Goal: Book appointment/travel/reservation

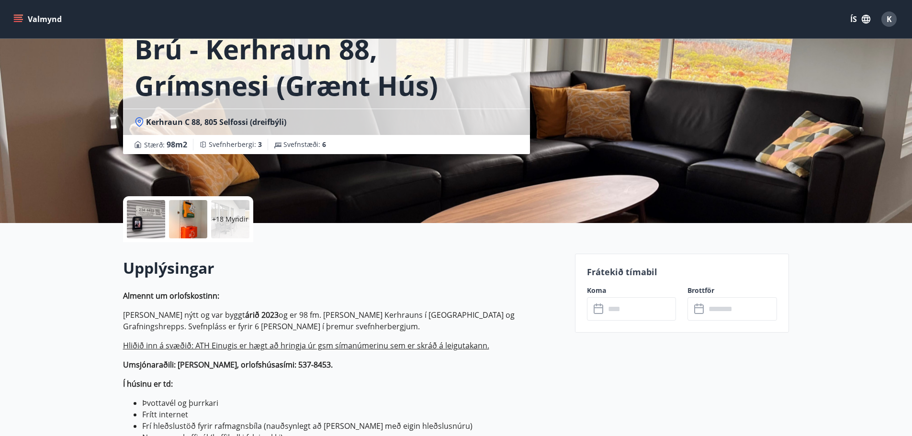
scroll to position [191, 0]
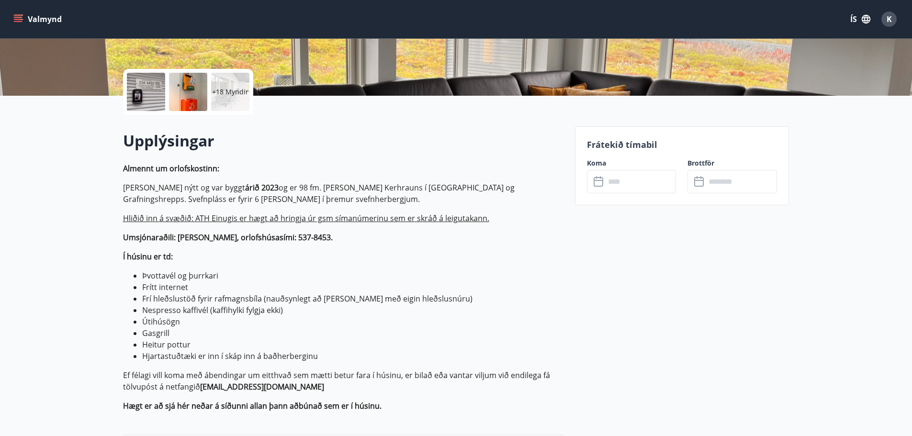
click at [630, 191] on input "text" at bounding box center [640, 181] width 71 height 23
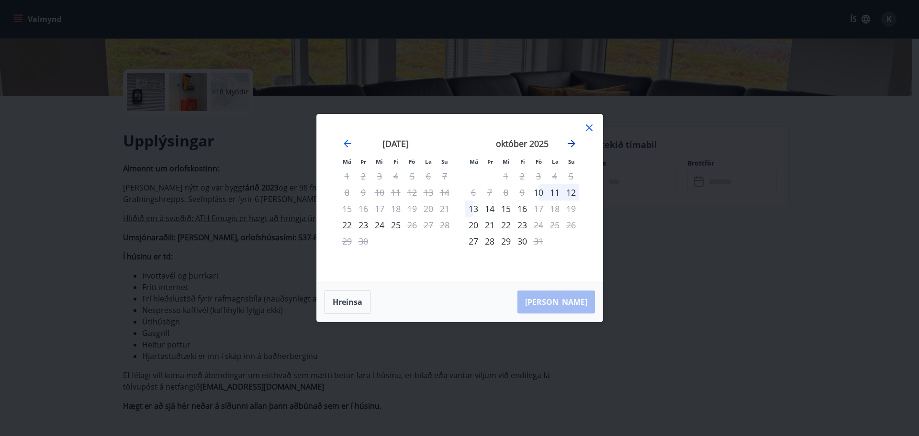
click at [570, 143] on icon "Move forward to switch to the next month." at bounding box center [571, 143] width 11 height 11
click at [537, 195] on div "7" at bounding box center [538, 192] width 16 height 16
click at [471, 208] on div "10" at bounding box center [473, 209] width 16 height 16
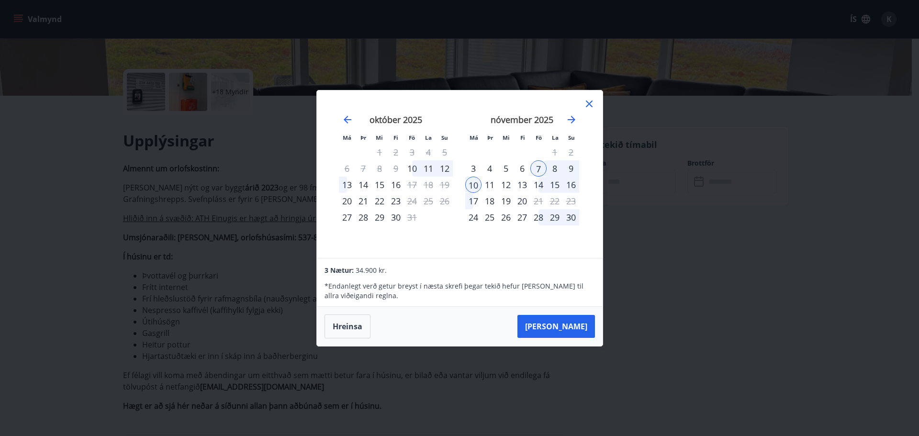
click at [534, 167] on div "7" at bounding box center [538, 168] width 16 height 16
drag, startPoint x: 472, startPoint y: 187, endPoint x: 467, endPoint y: 190, distance: 6.0
click at [467, 190] on div "10" at bounding box center [473, 185] width 16 height 16
click at [478, 186] on div "10" at bounding box center [473, 185] width 16 height 16
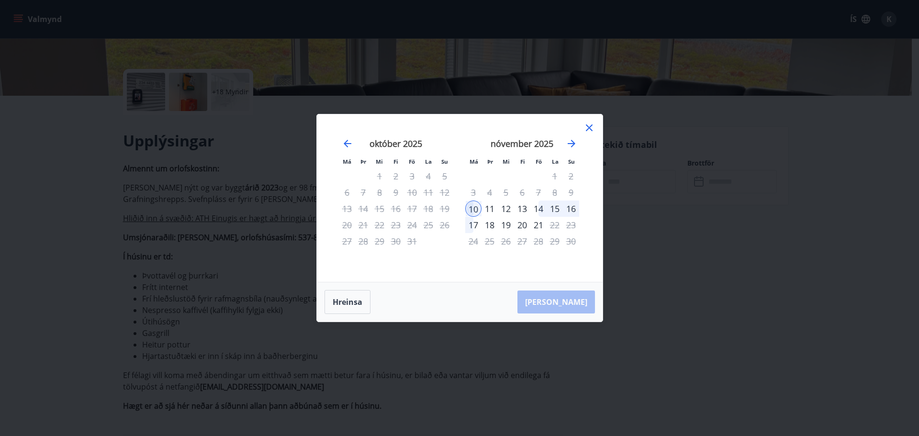
click at [537, 212] on div "14" at bounding box center [538, 209] width 16 height 16
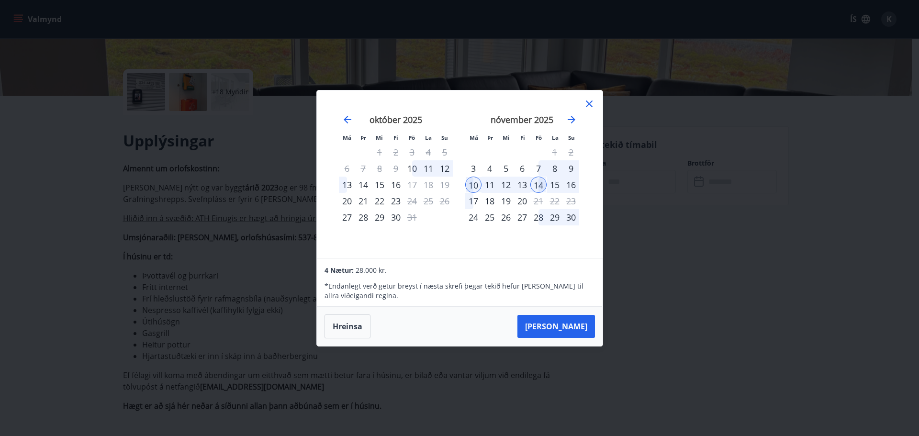
click at [530, 187] on div "14" at bounding box center [538, 185] width 16 height 16
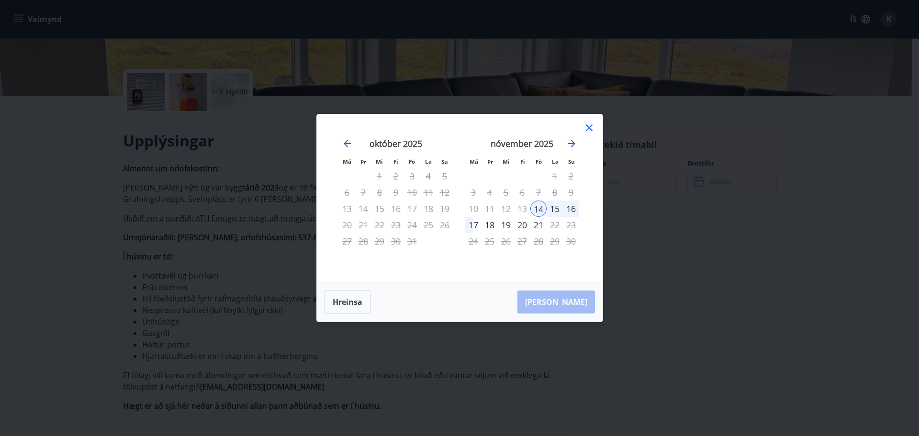
click at [477, 223] on div "17" at bounding box center [473, 225] width 16 height 16
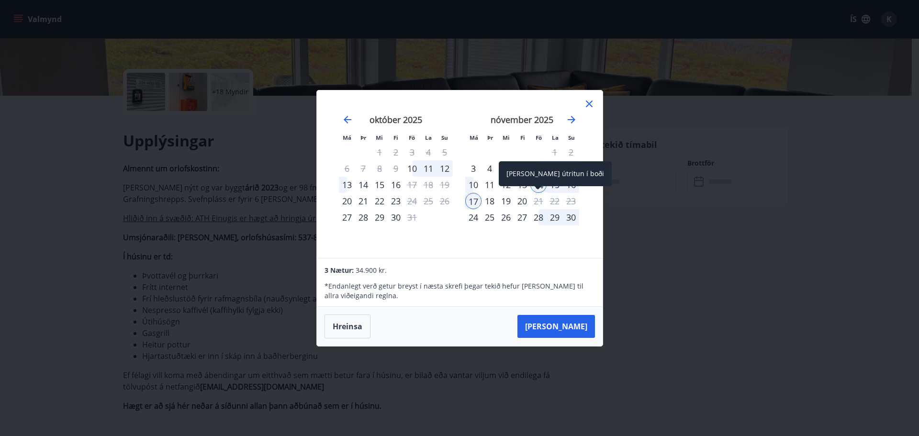
click at [536, 186] on span at bounding box center [538, 188] width 7 height 5
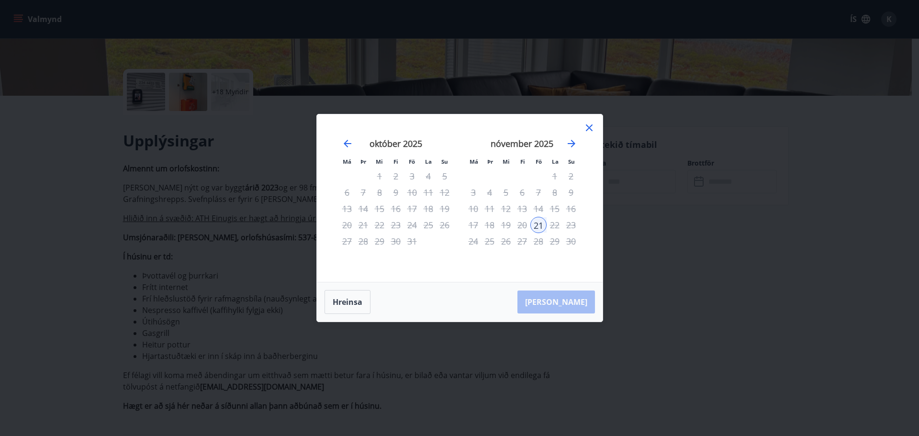
click at [340, 136] on div "október 2025" at bounding box center [396, 147] width 114 height 42
click at [340, 140] on div "október 2025" at bounding box center [396, 147] width 114 height 42
click at [344, 141] on icon "Move backward to switch to the previous month." at bounding box center [347, 143] width 11 height 11
click at [343, 145] on icon "Move backward to switch to the previous month." at bounding box center [347, 143] width 11 height 11
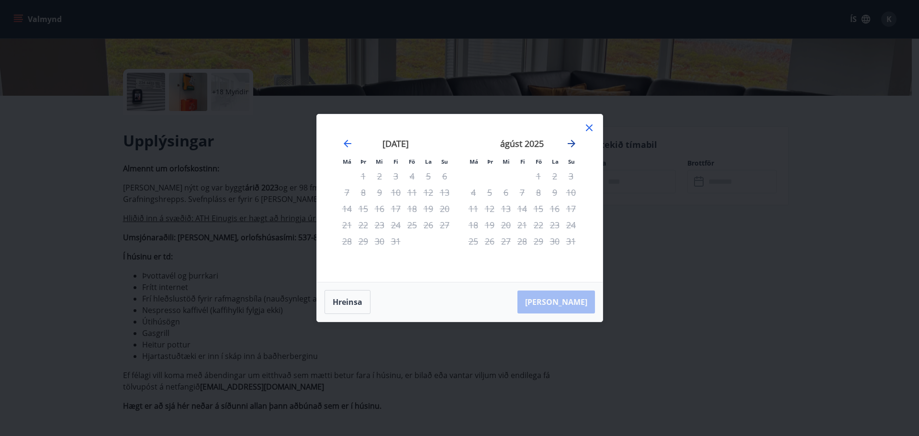
click at [568, 141] on icon "Move forward to switch to the next month." at bounding box center [571, 143] width 11 height 11
click at [569, 141] on icon "Move forward to switch to the next month." at bounding box center [571, 143] width 11 height 11
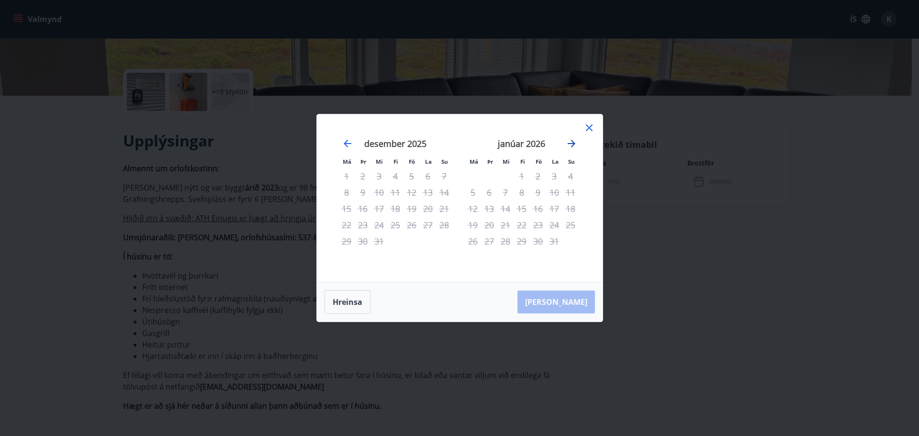
click at [569, 141] on icon "Move forward to switch to the next month." at bounding box center [571, 143] width 11 height 11
click at [598, 121] on div "Má Þr Mi Fi Fö La Su Má Þr Mi Fi Fö La Su [DATE] 1 2 3 4 5 6 7 8 9 10 11 12 13 …" at bounding box center [460, 198] width 286 height 168
click at [583, 124] on div "Má Þr Mi Fi Fö La Su Má Þr Mi Fi Fö La Su [DATE] 1 2 3 4 5 6 7 8 9 10 11 12 13 …" at bounding box center [460, 198] width 286 height 168
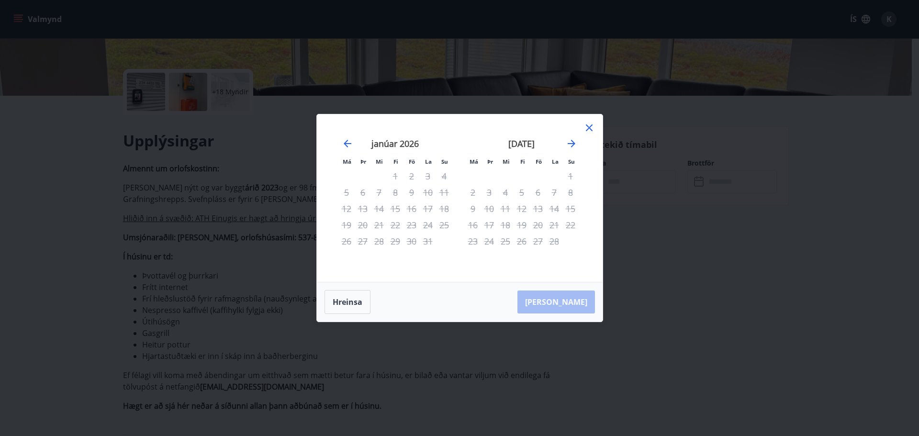
click at [588, 125] on icon at bounding box center [588, 127] width 11 height 11
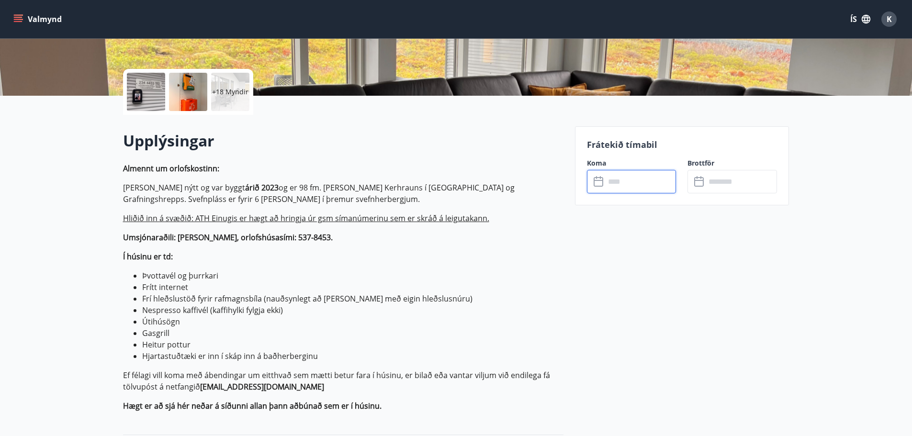
click at [621, 167] on label "Koma" at bounding box center [632, 163] width 90 height 10
click at [623, 180] on input "text" at bounding box center [640, 181] width 71 height 23
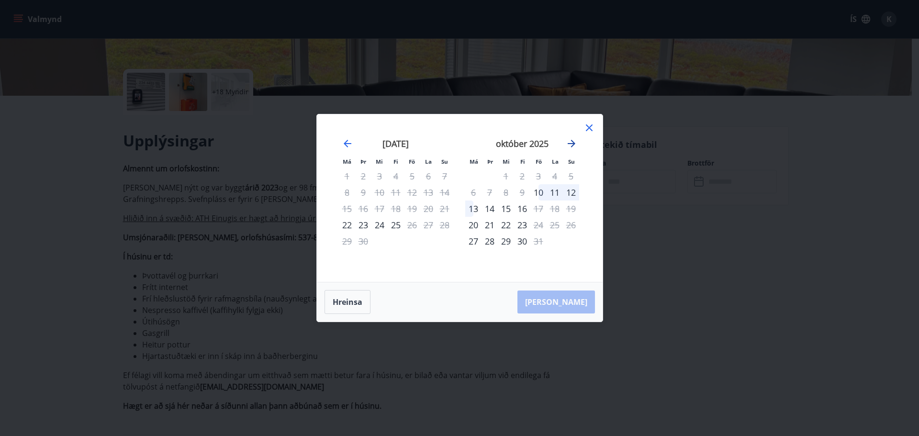
click at [571, 143] on icon "Move forward to switch to the next month." at bounding box center [571, 143] width 11 height 11
click at [538, 192] on div "7" at bounding box center [538, 192] width 16 height 16
click at [572, 194] on div "9" at bounding box center [571, 192] width 16 height 16
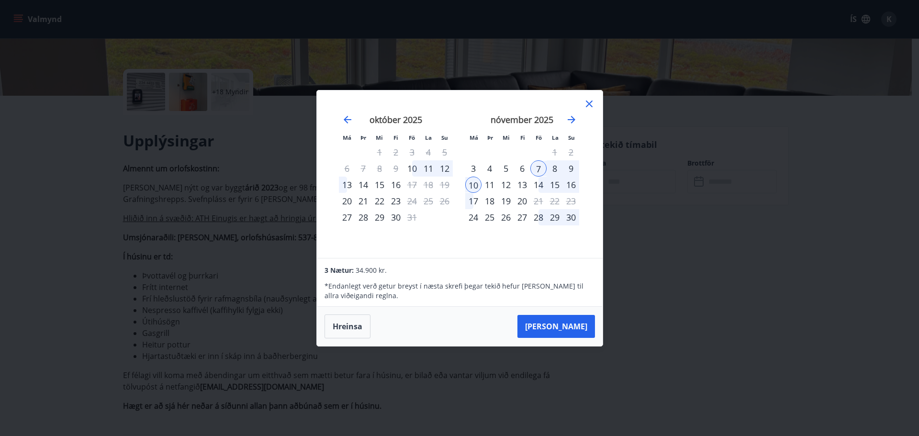
drag, startPoint x: 564, startPoint y: 329, endPoint x: 571, endPoint y: 313, distance: 17.0
click at [564, 327] on button "[PERSON_NAME]" at bounding box center [556, 326] width 78 height 23
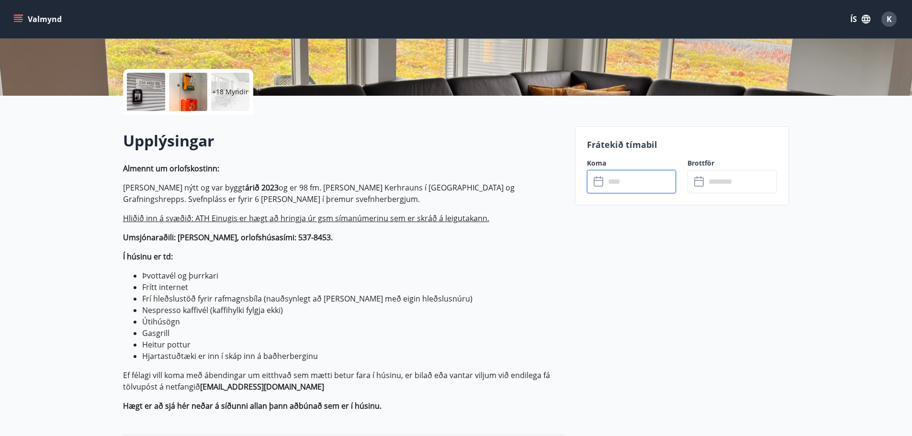
type input "******"
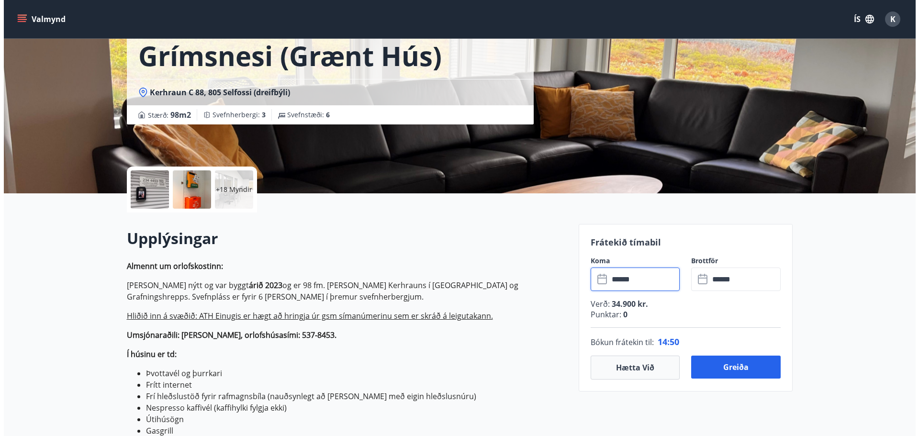
scroll to position [0, 0]
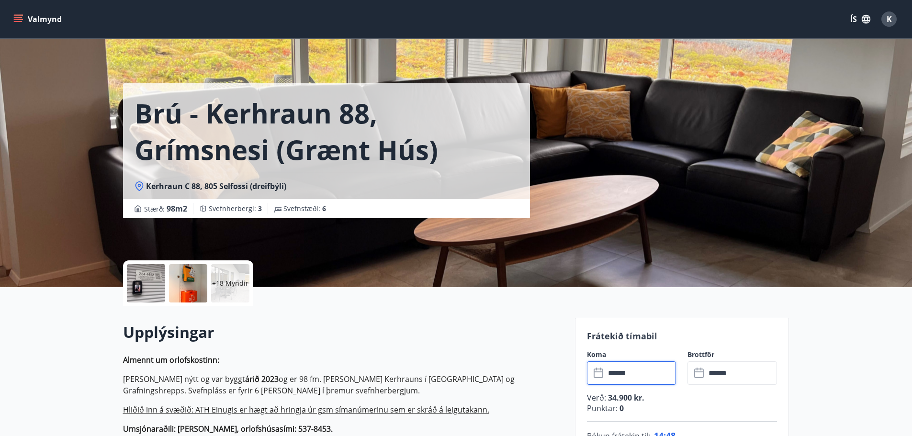
click at [224, 281] on p "+18 Myndir" at bounding box center [230, 284] width 36 height 10
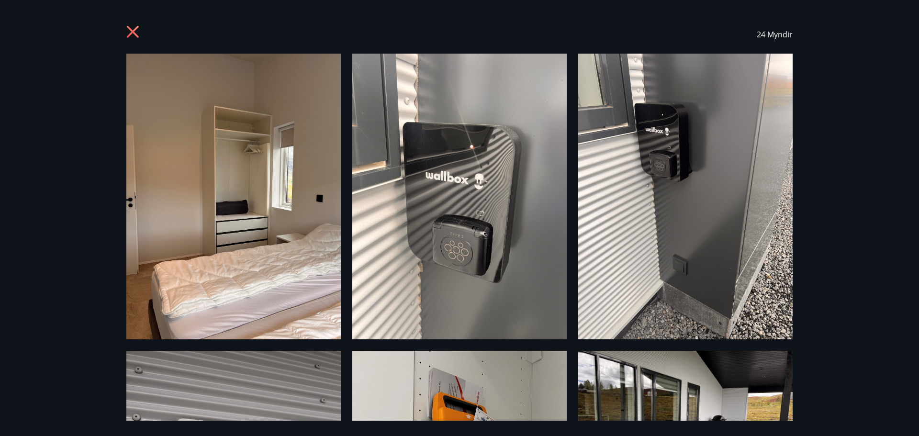
drag, startPoint x: 126, startPoint y: 33, endPoint x: 134, endPoint y: 31, distance: 8.4
click at [126, 33] on icon at bounding box center [133, 32] width 15 height 15
